Goal: Task Accomplishment & Management: Use online tool/utility

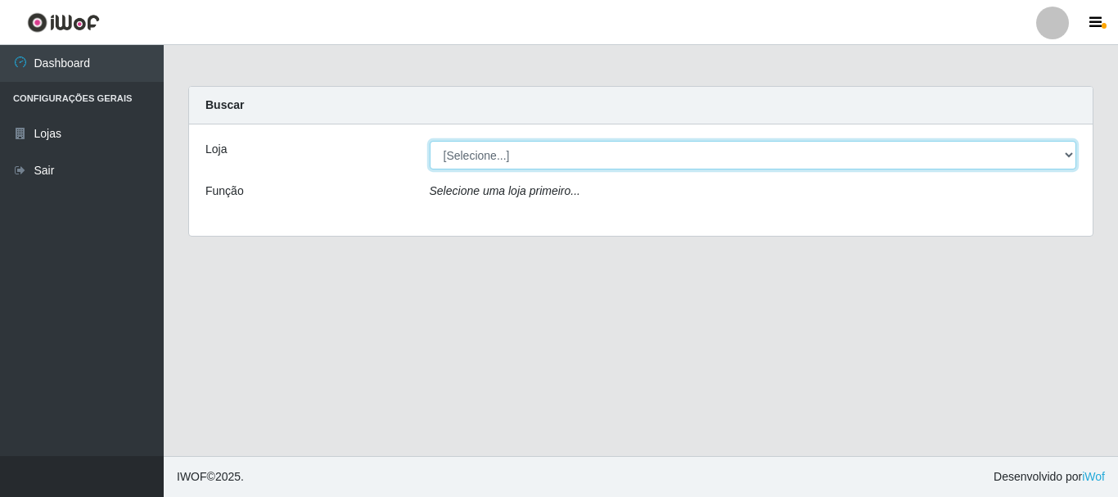
click at [476, 153] on select "[Selecione...] Nordestão - Alecrim" at bounding box center [754, 155] width 648 height 29
select select "453"
click at [430, 141] on select "[Selecione...] Nordestão - Alecrim" at bounding box center [754, 155] width 648 height 29
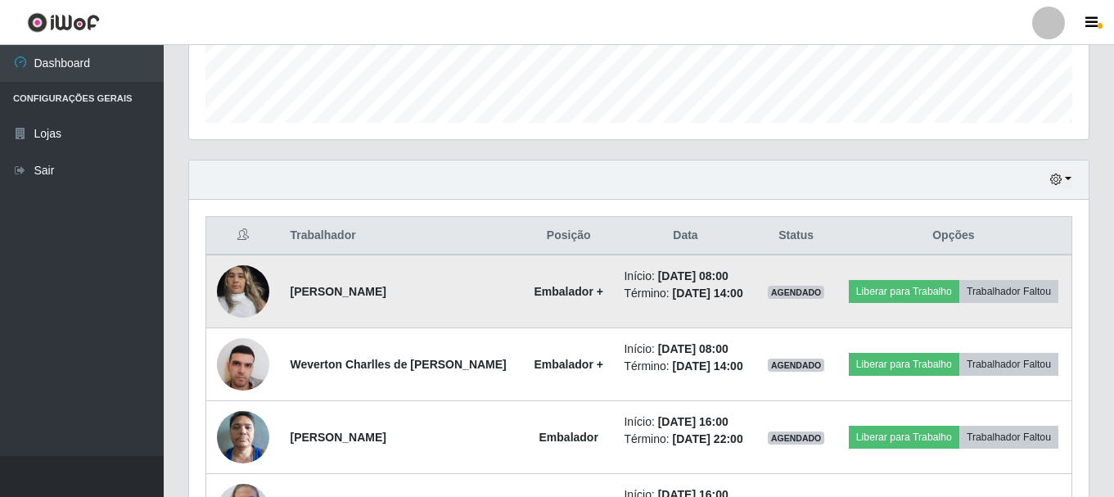
scroll to position [491, 0]
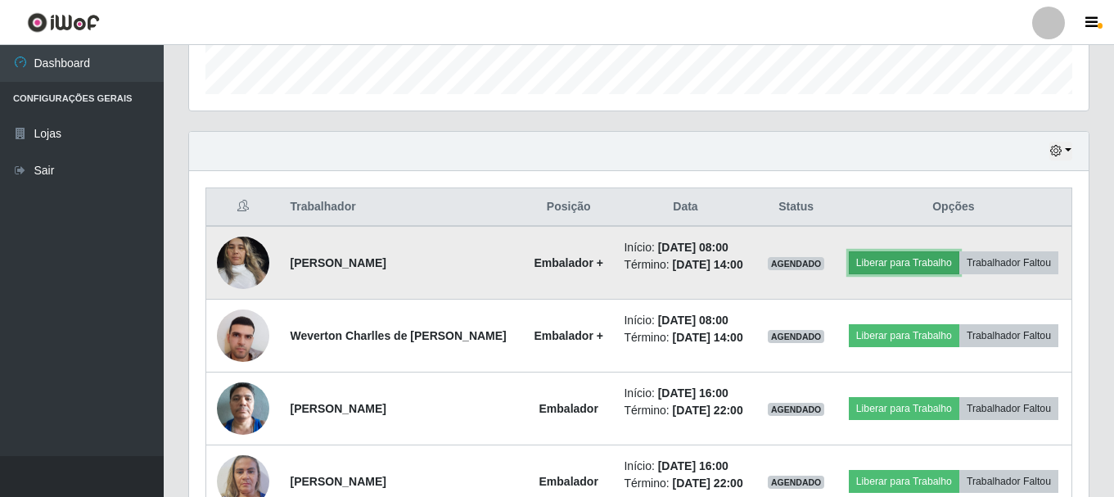
click at [960, 258] on button "Liberar para Trabalho" at bounding box center [904, 262] width 111 height 23
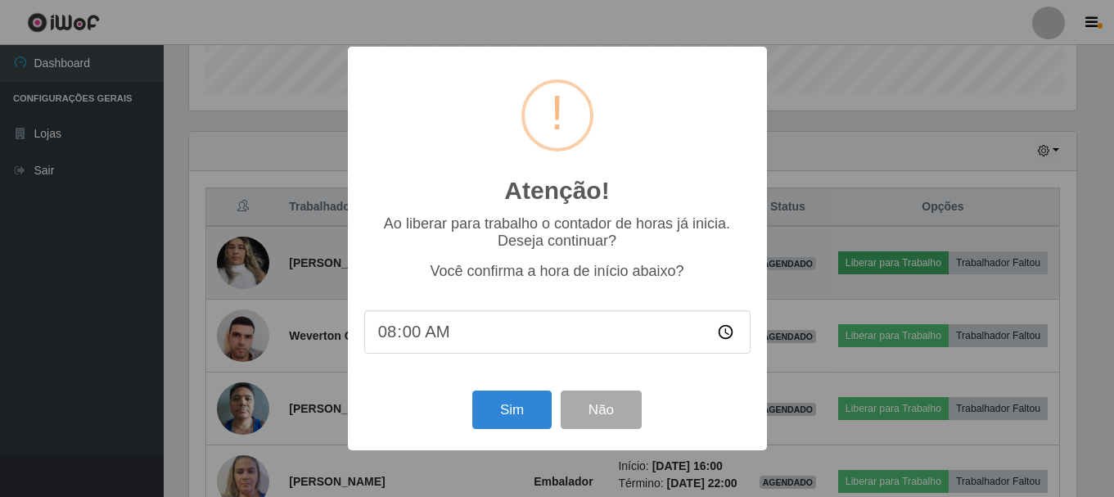
scroll to position [340, 892]
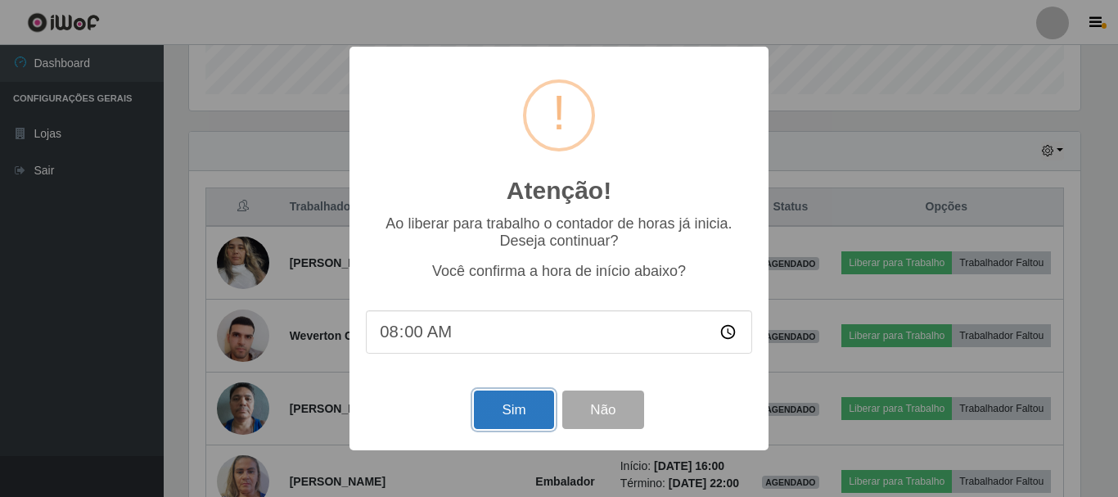
click at [513, 408] on button "Sim" at bounding box center [513, 410] width 79 height 38
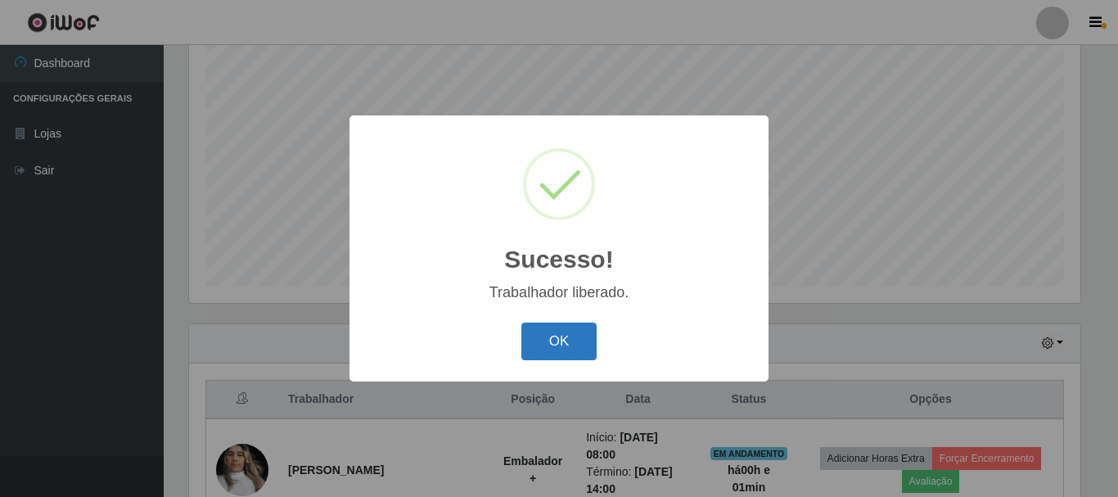
click at [567, 346] on button "OK" at bounding box center [560, 342] width 76 height 38
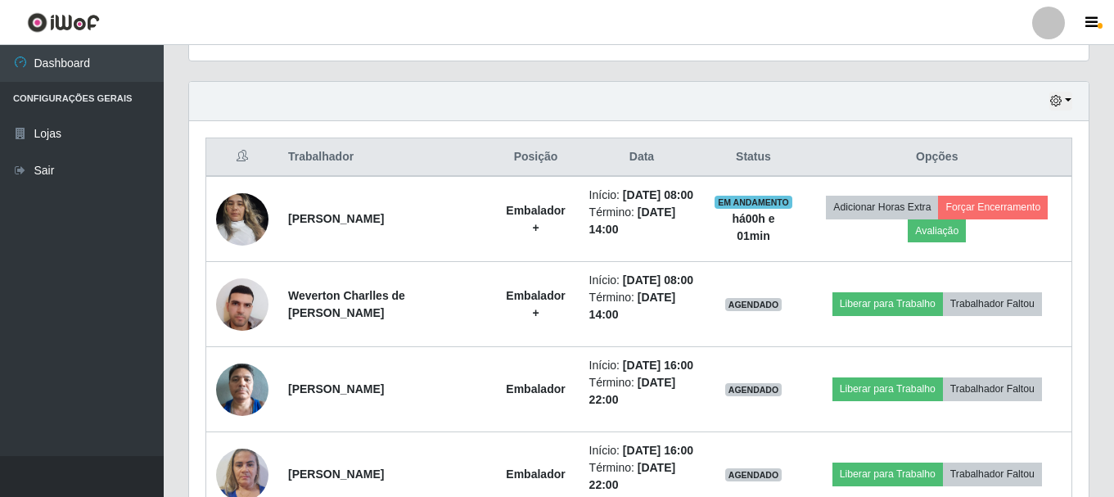
scroll to position [818467, 817907]
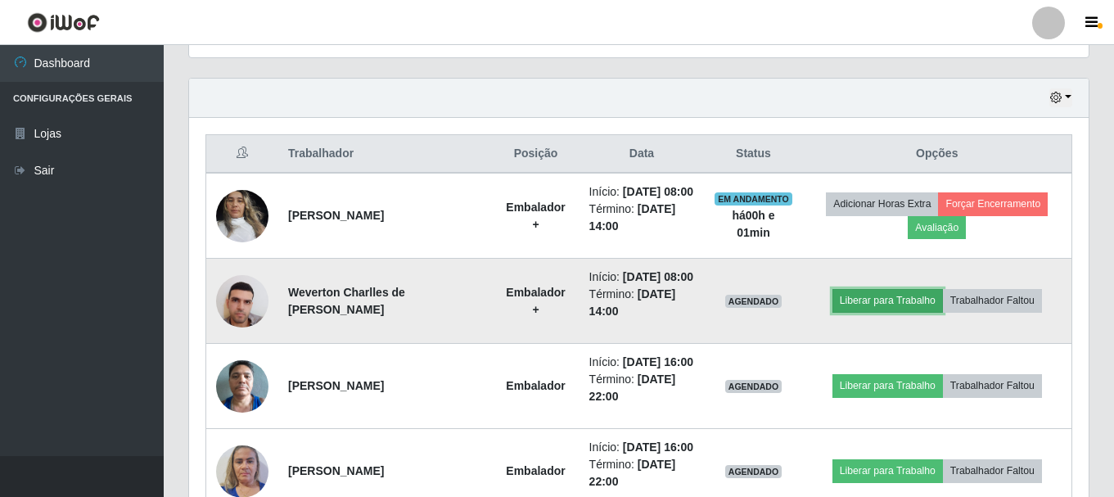
click at [859, 312] on button "Liberar para Trabalho" at bounding box center [888, 300] width 111 height 23
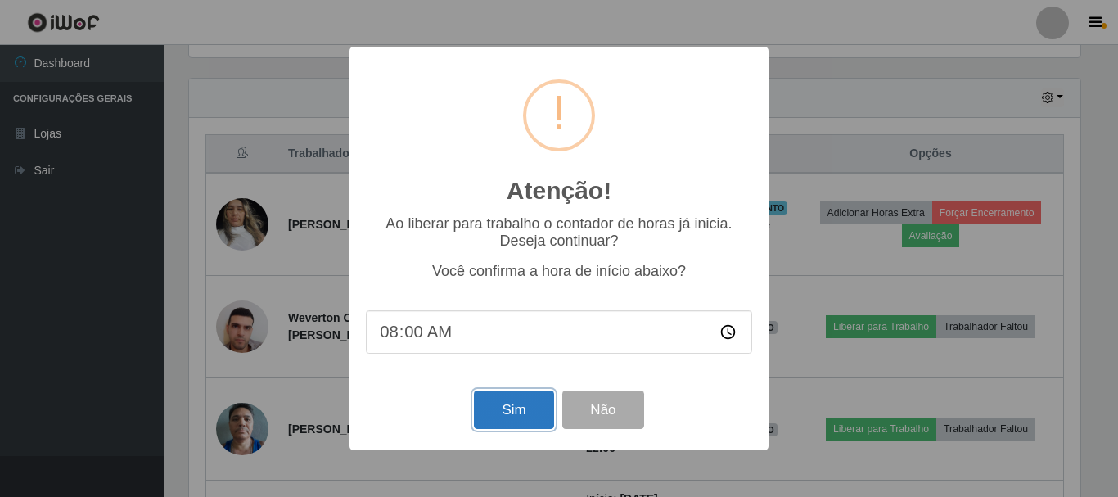
click at [493, 413] on button "Sim" at bounding box center [513, 410] width 79 height 38
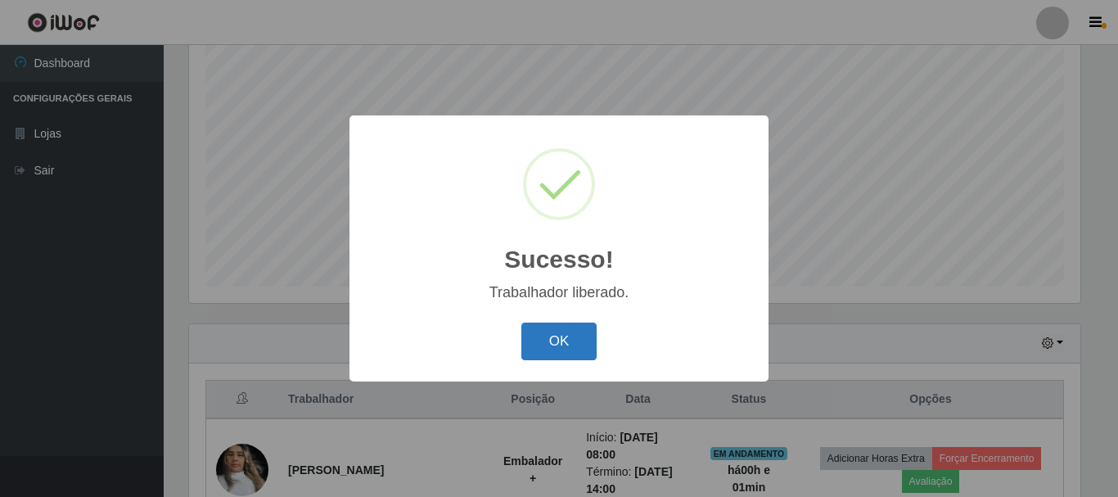
click at [541, 330] on button "OK" at bounding box center [560, 342] width 76 height 38
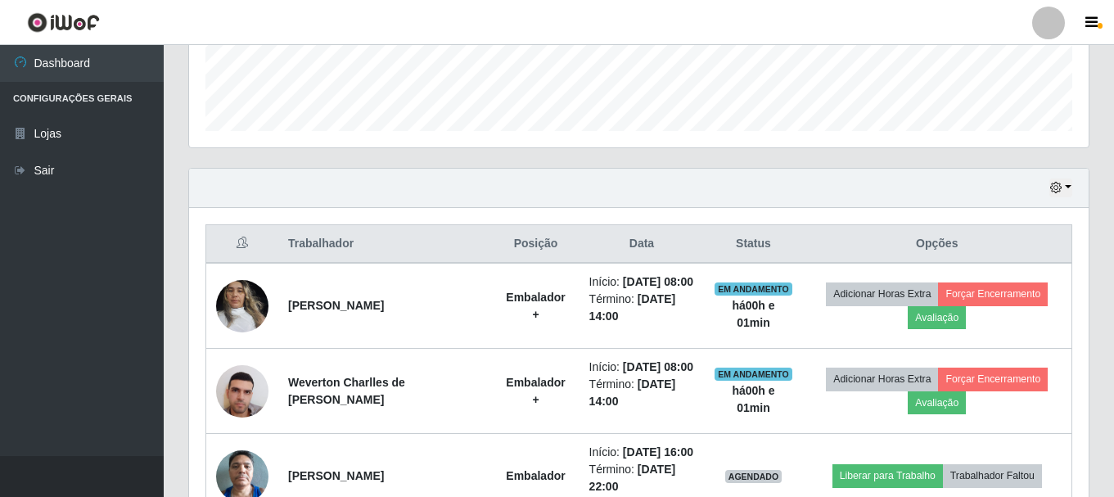
scroll to position [545, 0]
